Goal: Information Seeking & Learning: Learn about a topic

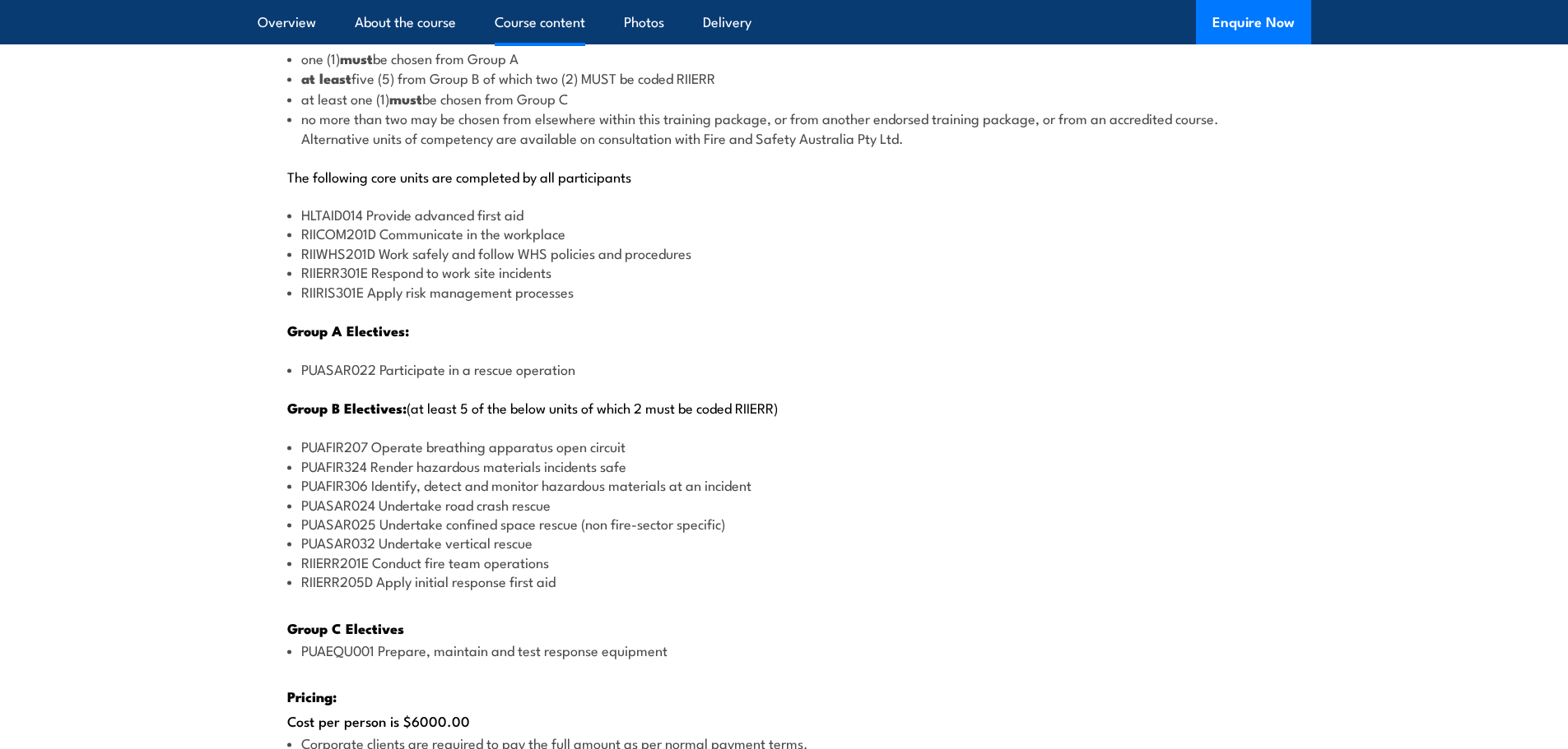
scroll to position [1975, 0]
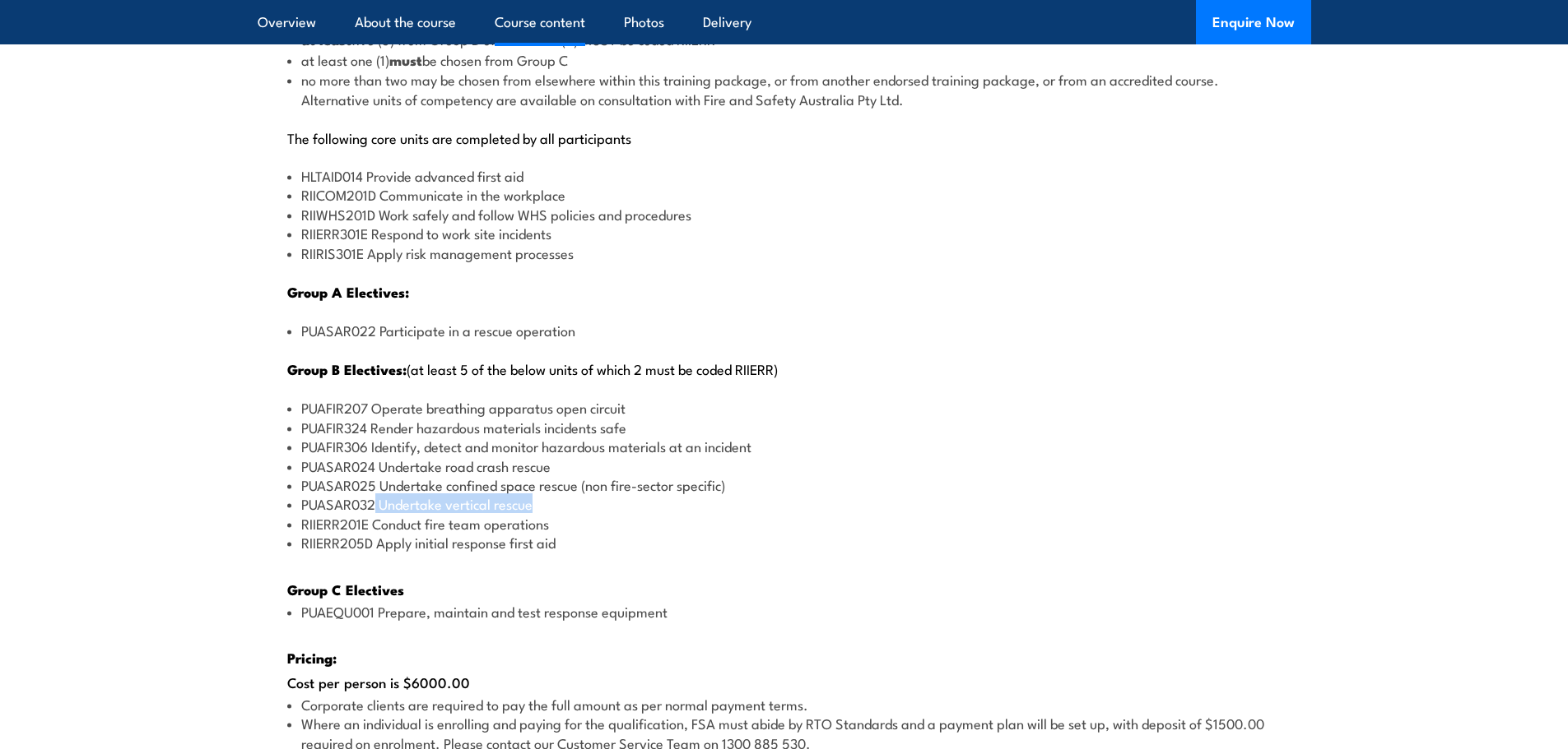
drag, startPoint x: 377, startPoint y: 509, endPoint x: 534, endPoint y: 499, distance: 157.3
click at [534, 499] on li "PUASAR032 Undertake vertical rescue" at bounding box center [784, 504] width 995 height 19
copy li "Undertake vertical rescue"
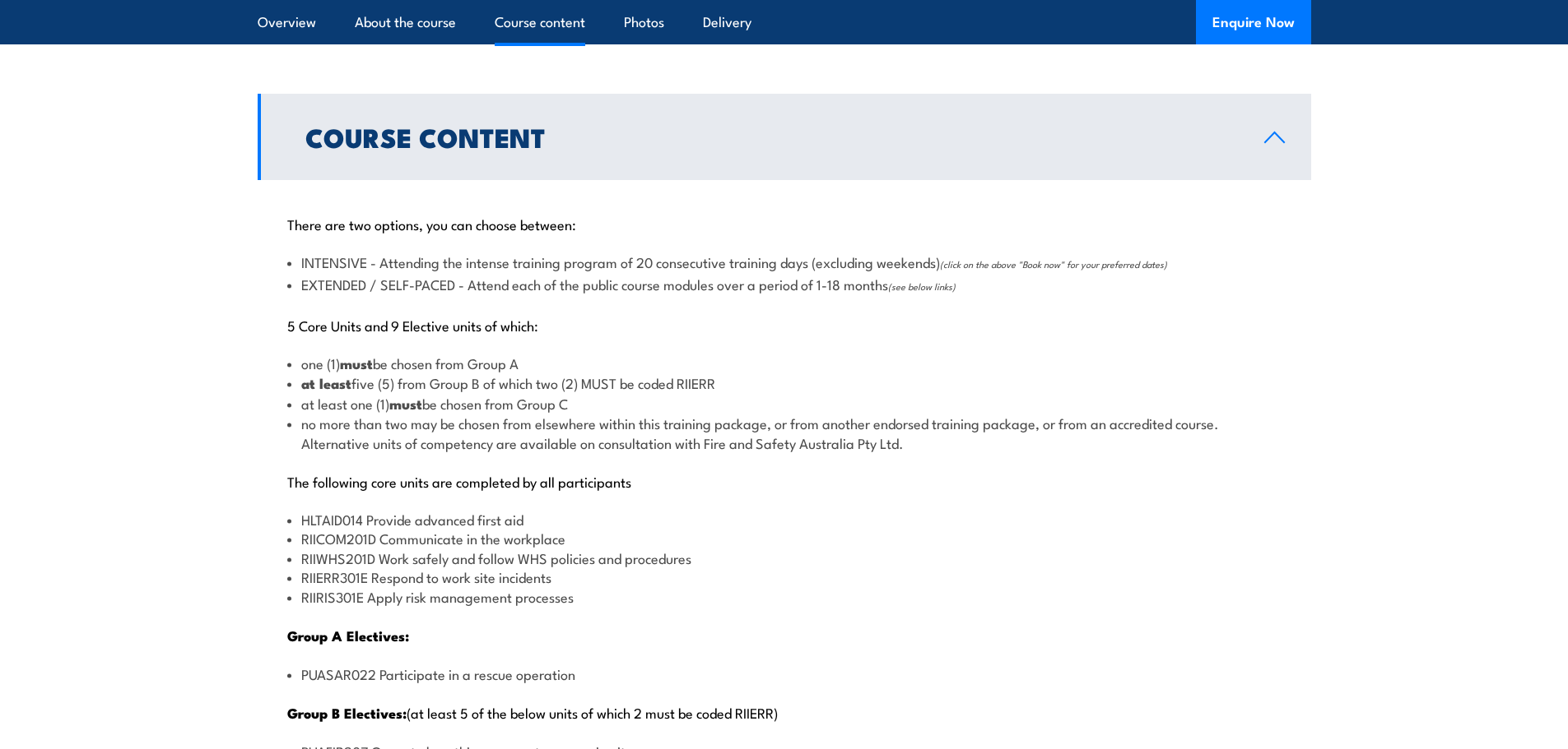
scroll to position [1563, 0]
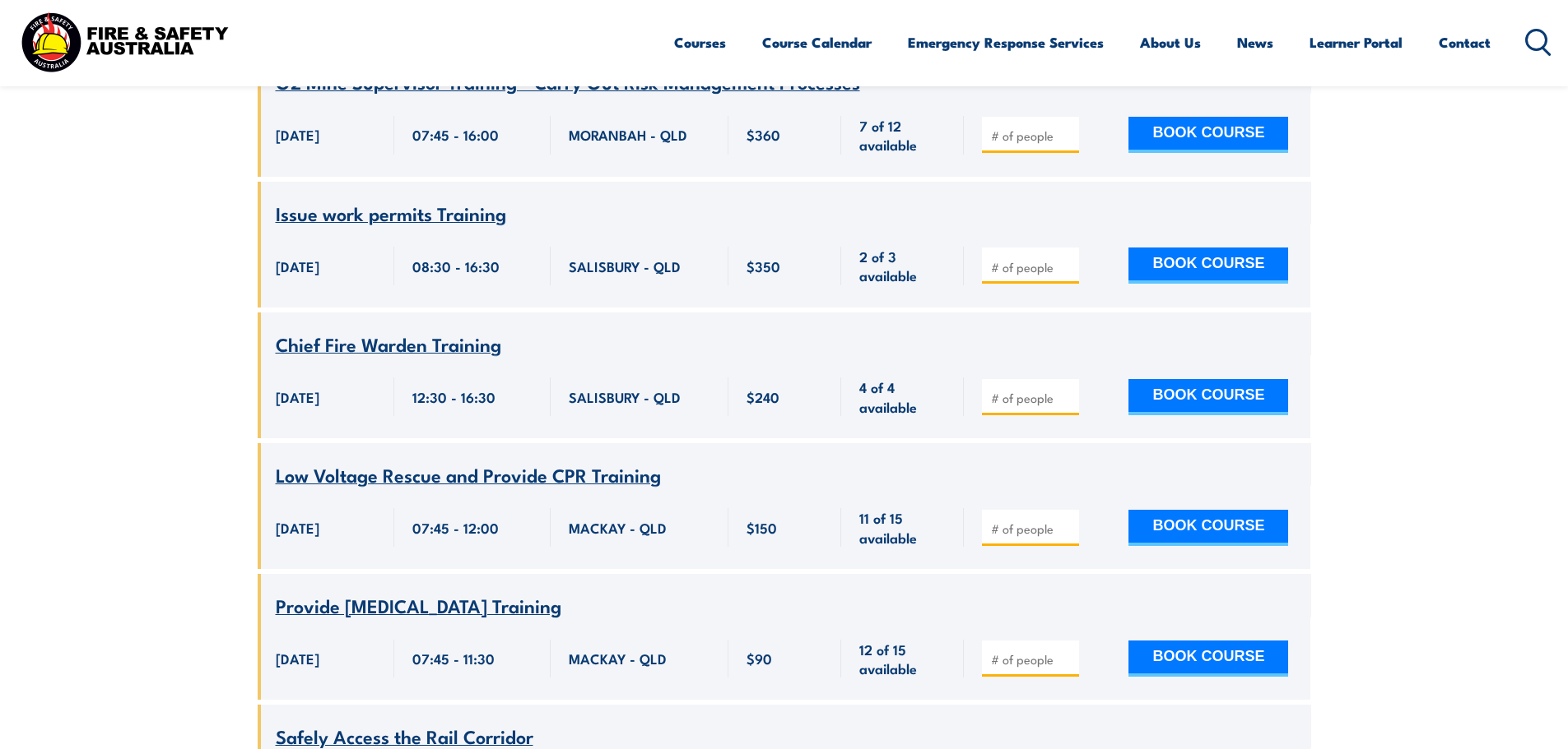
scroll to position [1530, 0]
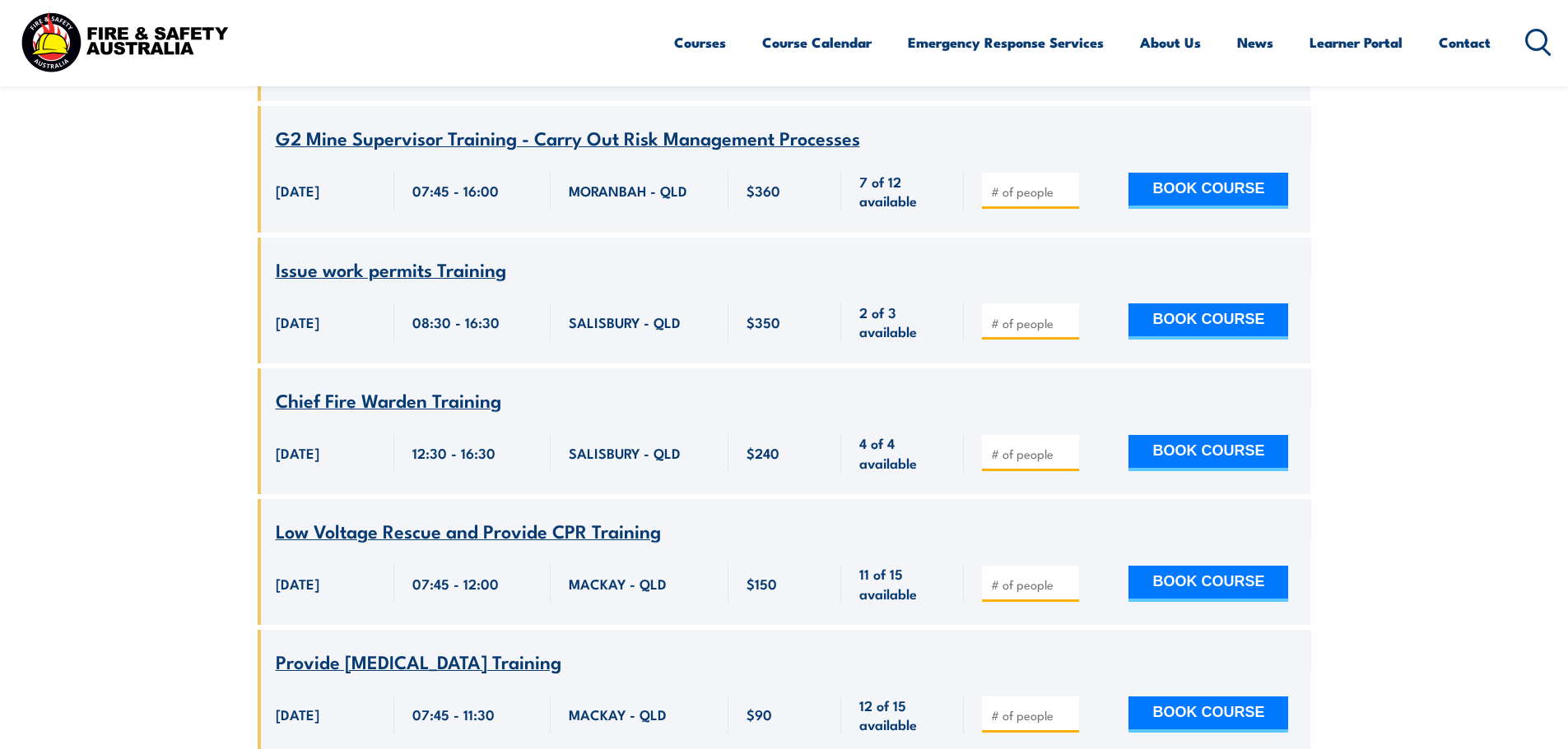
click at [161, 35] on img at bounding box center [124, 42] width 216 height 71
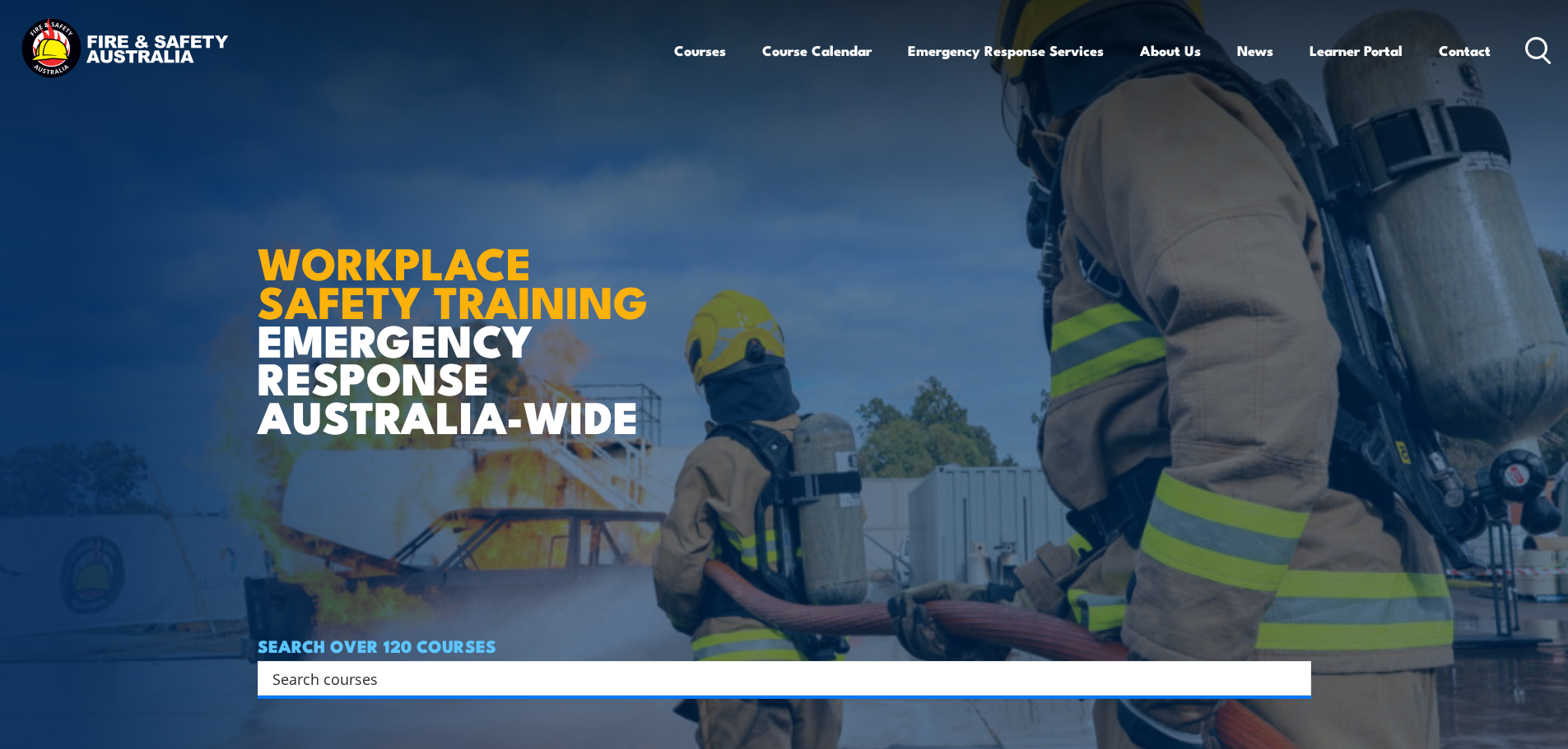
click at [413, 669] on input "Search input" at bounding box center [774, 679] width 1003 height 24
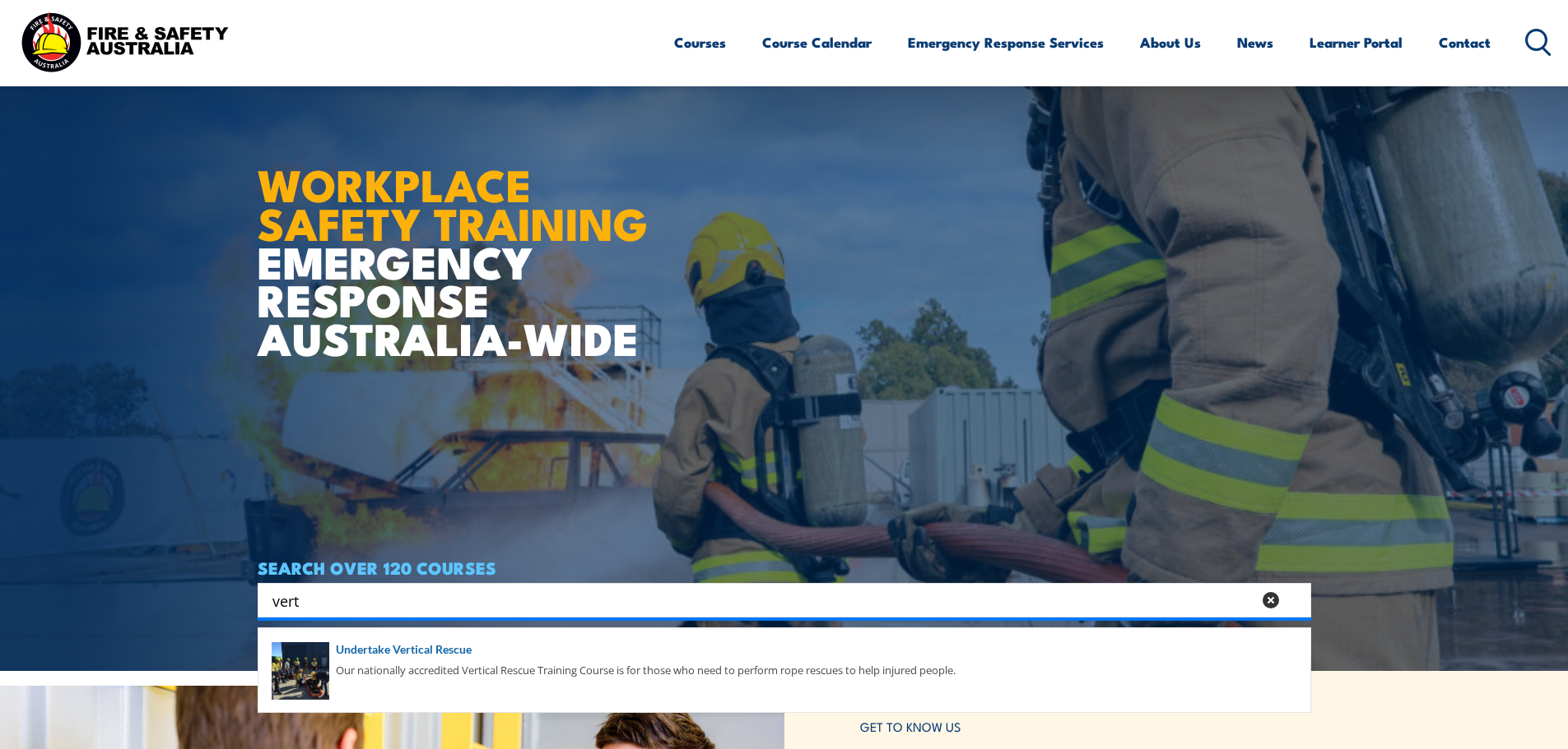
scroll to position [165, 0]
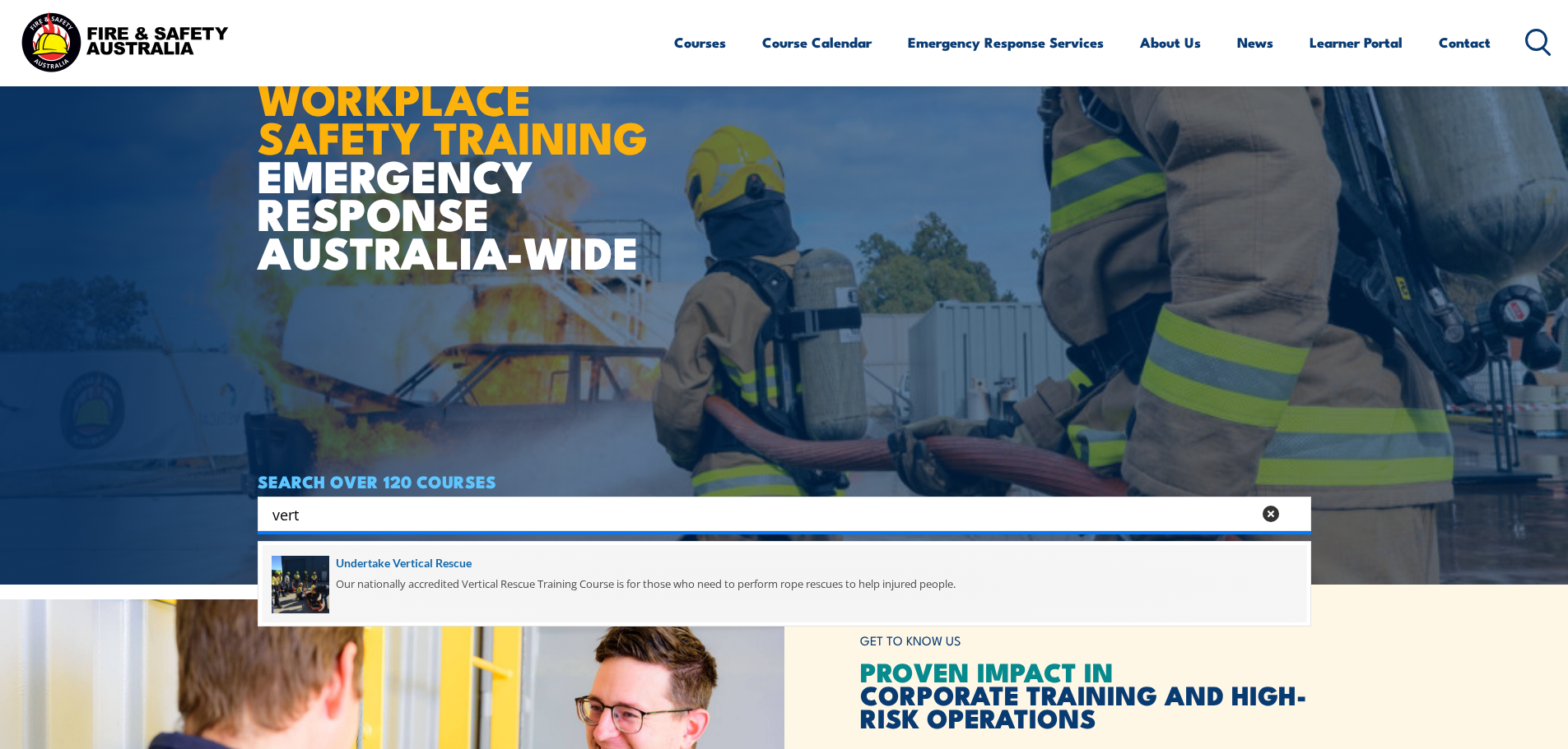
type input "vert"
click at [399, 560] on span at bounding box center [785, 583] width 1044 height 78
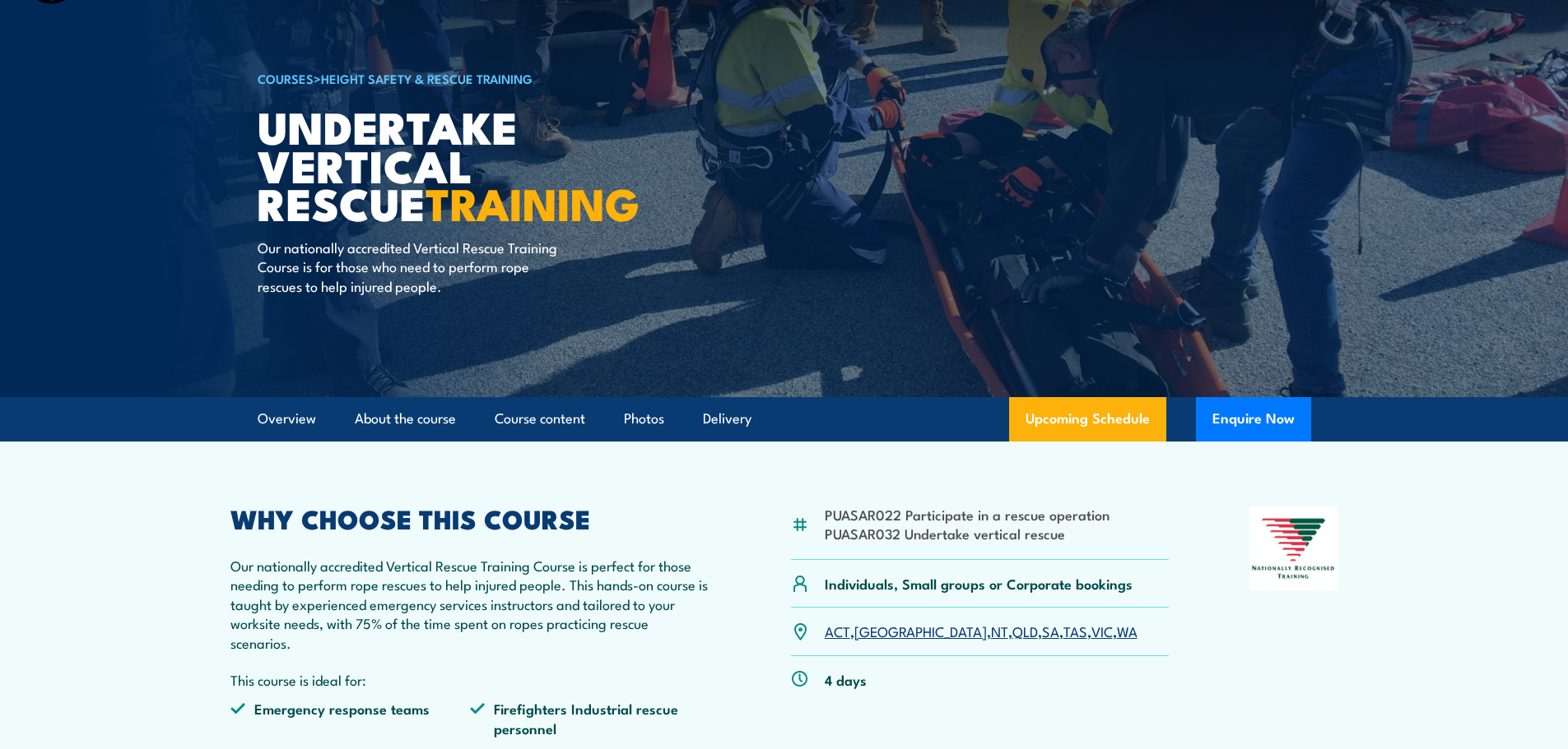
scroll to position [82, 0]
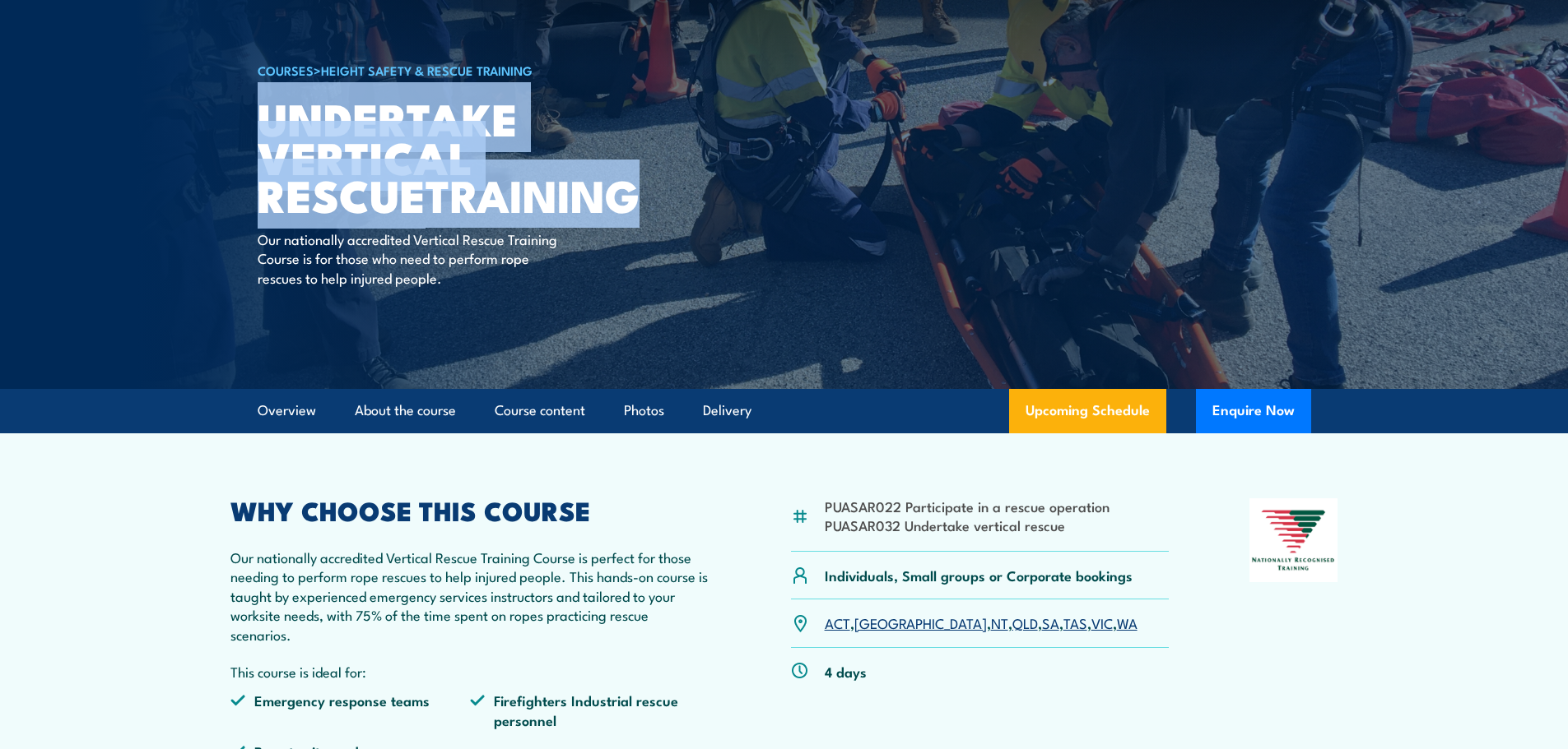
drag, startPoint x: 262, startPoint y: 113, endPoint x: 487, endPoint y: 196, distance: 239.8
click at [487, 196] on h1 "Undertake Vertical Rescue TRAINING" at bounding box center [460, 156] width 407 height 115
copy h1 "Undertake Vertical Rescue TRAINING"
